Goal: Contribute content

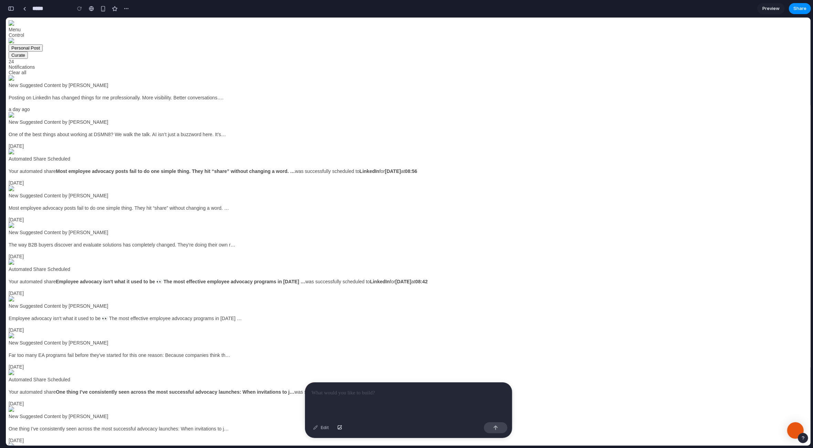
click at [11, 226] on img at bounding box center [12, 226] width 6 height 6
click at [18, 48] on button "Personal Post" at bounding box center [26, 47] width 34 height 7
click at [339, 396] on p at bounding box center [408, 393] width 194 height 8
